Goal: Information Seeking & Learning: Understand process/instructions

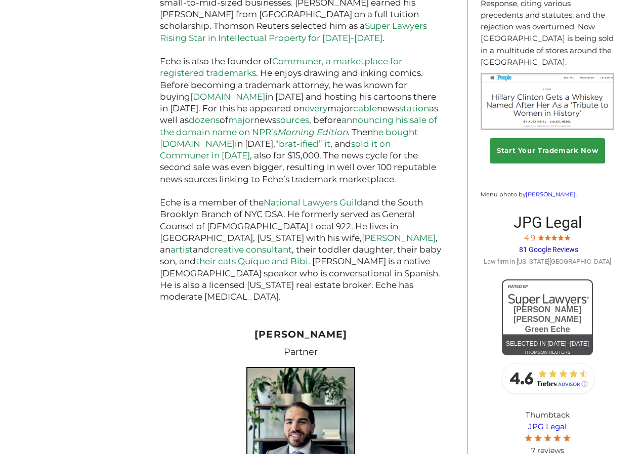
scroll to position [809, 0]
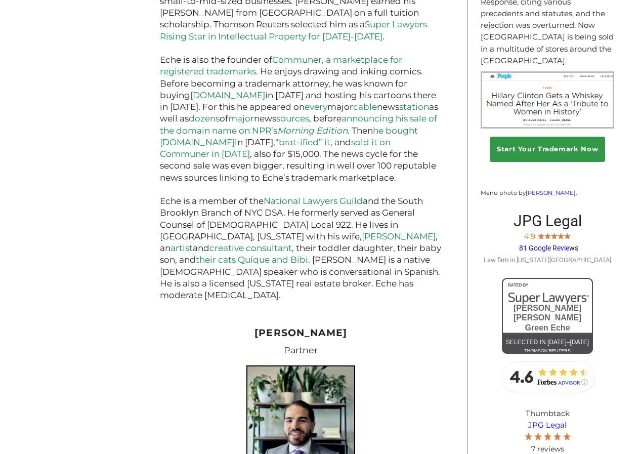
click at [439, 341] on h3 "Partner" at bounding box center [301, 350] width 282 height 18
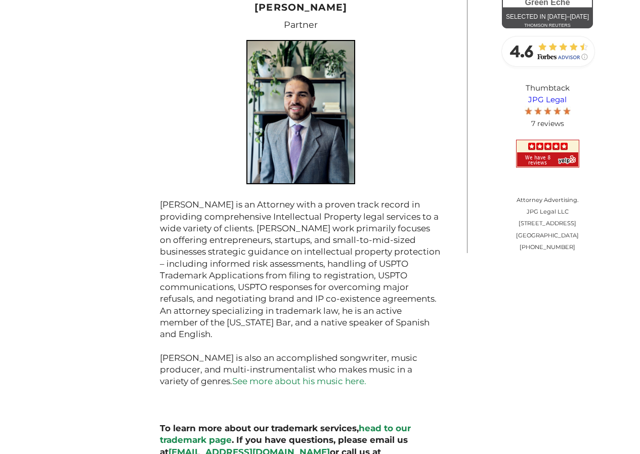
scroll to position [1140, 0]
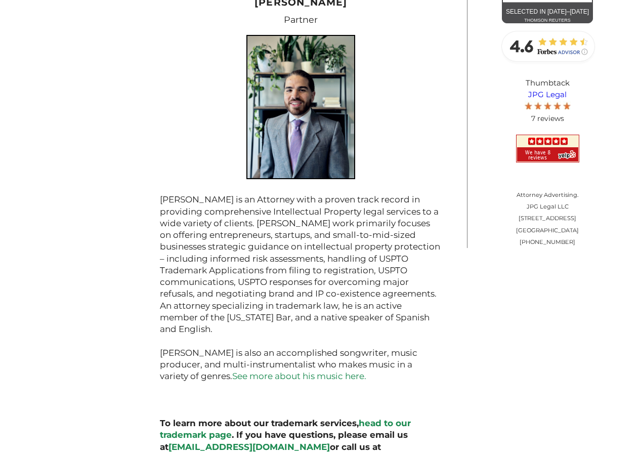
click at [211, 418] on link "head to our trademark page" at bounding box center [285, 429] width 251 height 22
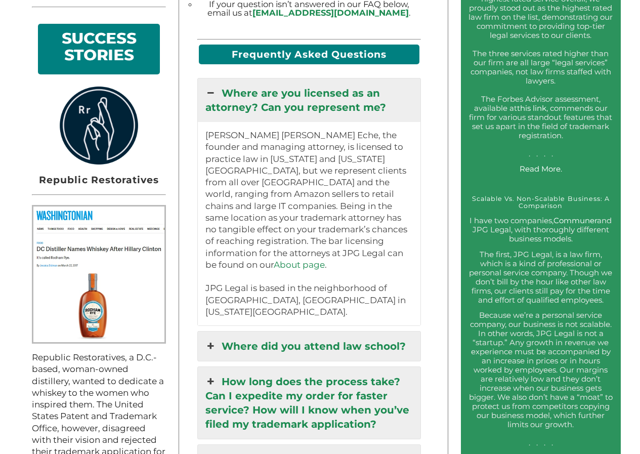
scroll to position [1012, 0]
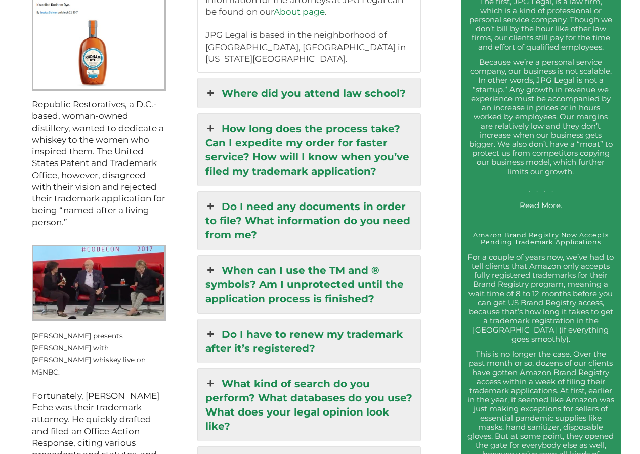
click at [215, 121] on icon at bounding box center [210, 128] width 11 height 14
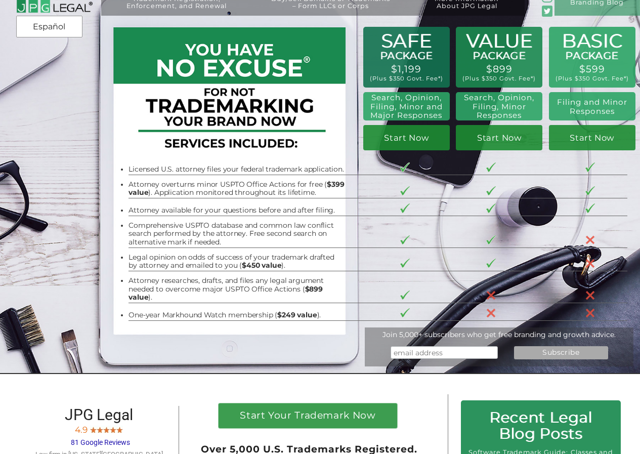
scroll to position [0, 0]
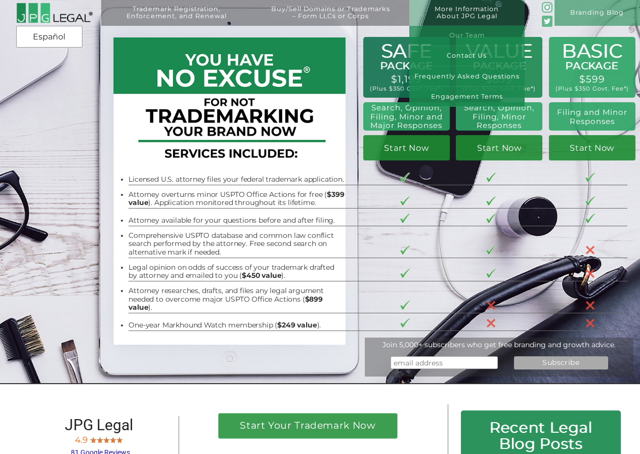
click at [477, 31] on link "Our Team" at bounding box center [466, 36] width 115 height 20
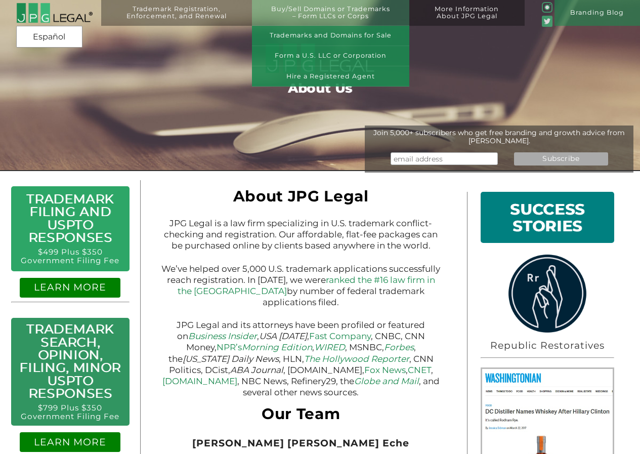
click at [333, 8] on link "Buy/Sell Domains or Trademarks – Form LLCs or Corps" at bounding box center [330, 19] width 157 height 26
click at [321, 52] on link "Form a U.S. LLC or Corporation" at bounding box center [330, 56] width 157 height 20
click at [336, 75] on link "Hire a Registered Agent" at bounding box center [330, 76] width 157 height 20
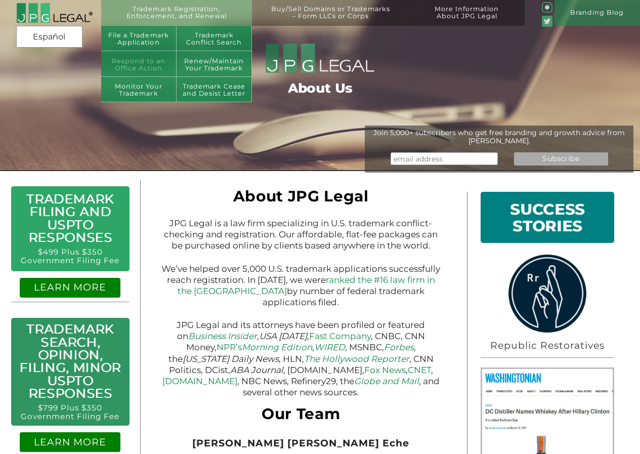
click at [119, 64] on link "Respond to an Office Action" at bounding box center [138, 64] width 75 height 26
